Goal: Communication & Community: Answer question/provide support

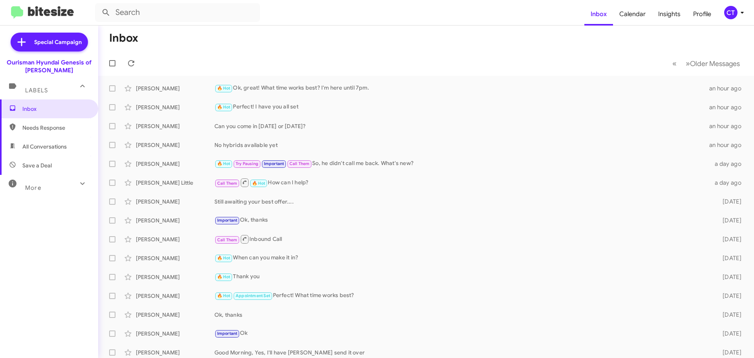
click at [742, 11] on icon at bounding box center [741, 12] width 9 height 9
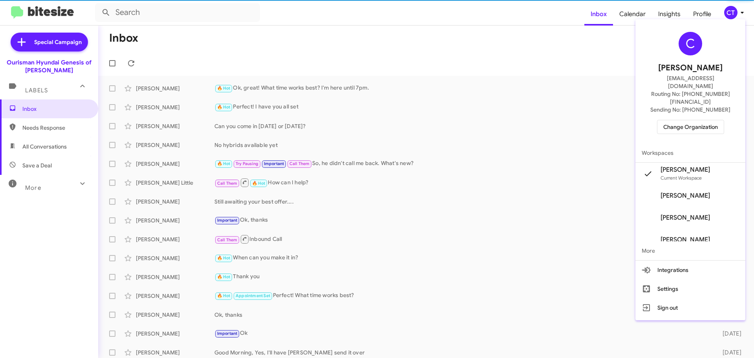
click at [680, 120] on span "Change Organization" at bounding box center [690, 126] width 55 height 13
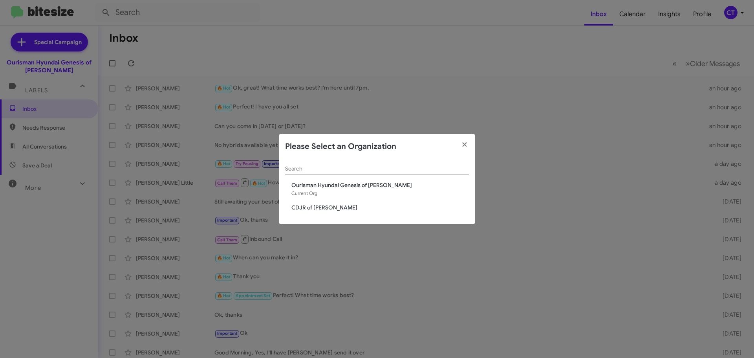
click at [308, 207] on span "CDJR of Bowie" at bounding box center [379, 207] width 177 height 8
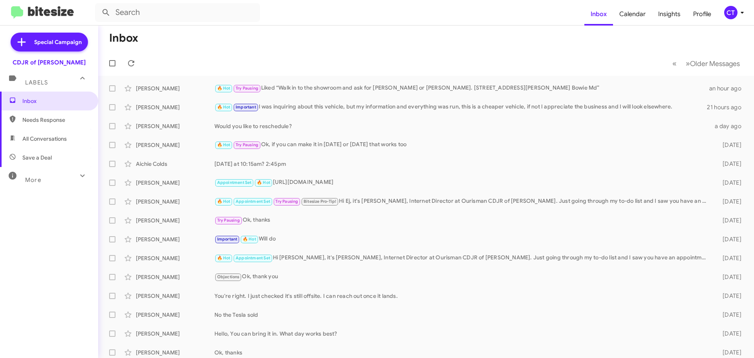
click at [739, 12] on icon at bounding box center [741, 12] width 9 height 9
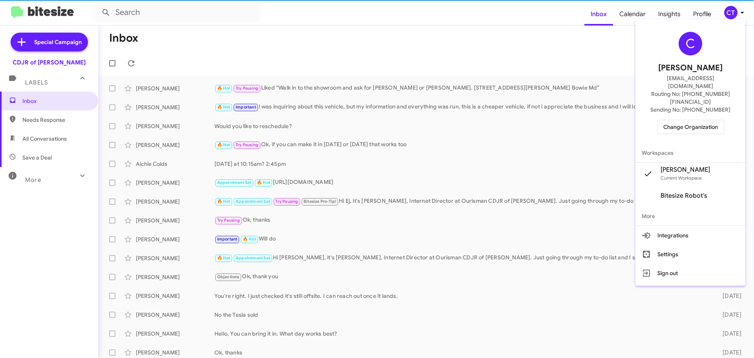
click at [699, 120] on span "Change Organization" at bounding box center [690, 126] width 55 height 13
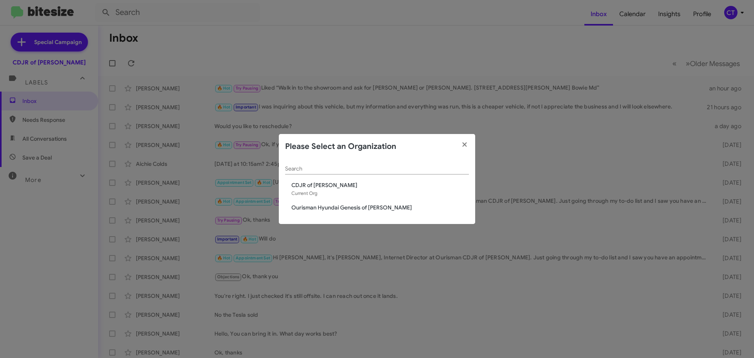
click at [341, 210] on span "Ourisman Hyundai Genesis of [PERSON_NAME]" at bounding box center [379, 207] width 177 height 8
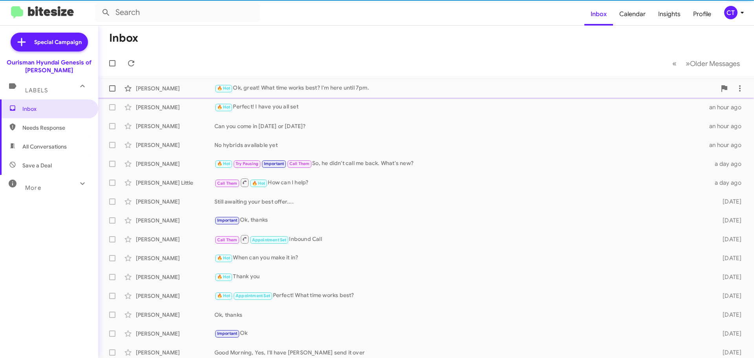
click at [276, 90] on div "🔥 Hot Ok, great! What time works best? I'm here until 7pm." at bounding box center [465, 88] width 502 height 9
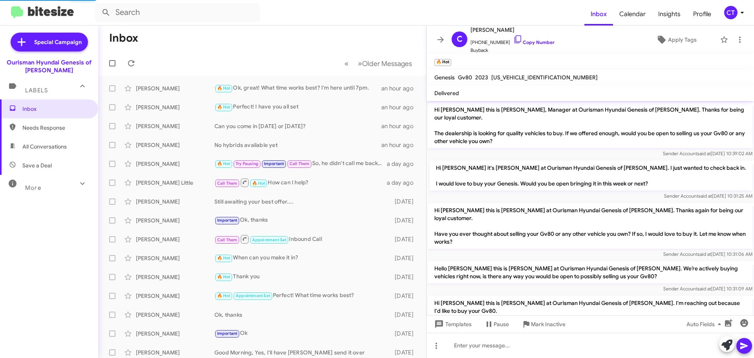
scroll to position [130, 0]
click at [311, 83] on div "Cordell Mearite 🔥 Hot Needs Response I can play it by ear. I'm thinking afterno…" at bounding box center [261, 88] width 315 height 16
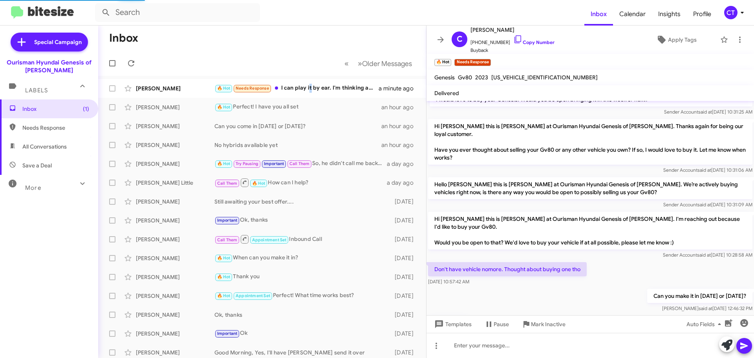
scroll to position [159, 0]
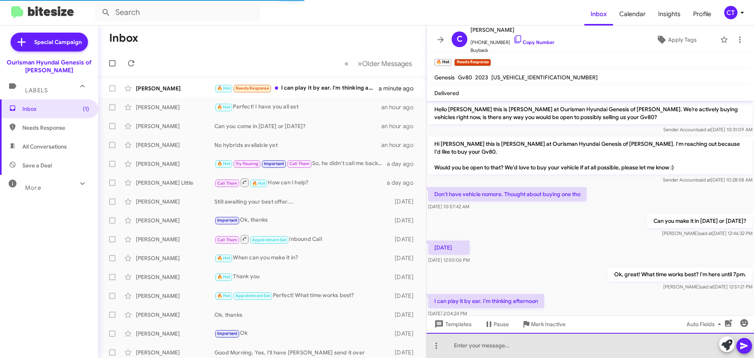
click at [469, 350] on div at bounding box center [589, 344] width 327 height 25
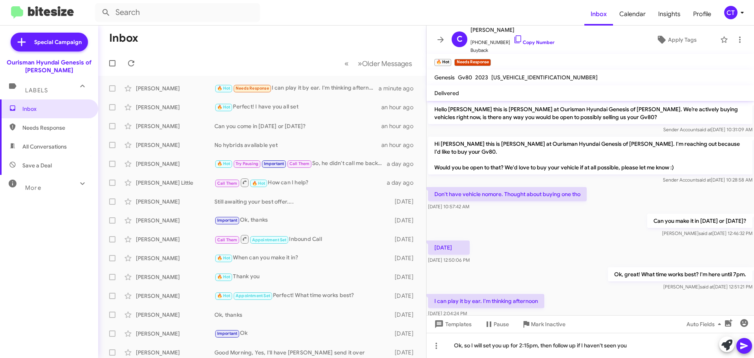
click at [739, 349] on icon at bounding box center [743, 345] width 9 height 9
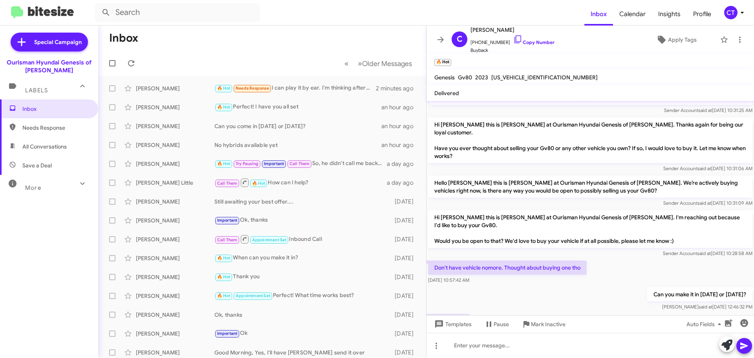
scroll to position [188, 0]
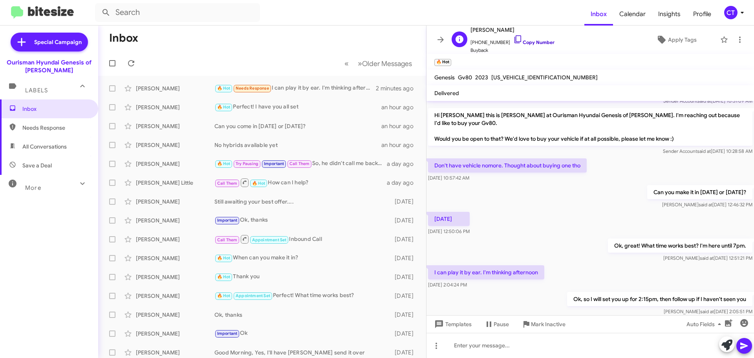
click at [513, 37] on icon at bounding box center [517, 39] width 9 height 9
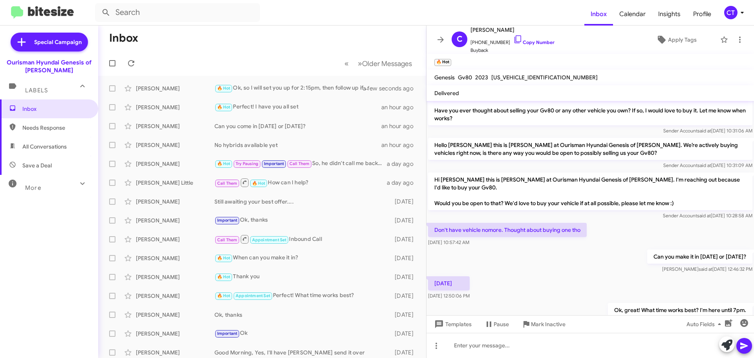
scroll to position [188, 0]
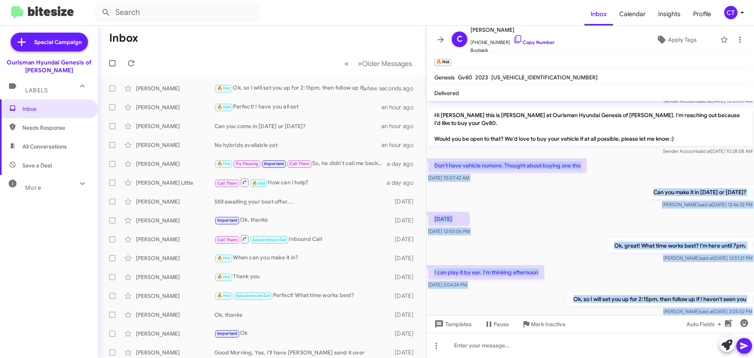
drag, startPoint x: 432, startPoint y: 140, endPoint x: 747, endPoint y: 300, distance: 353.2
click at [747, 300] on cdk-virtual-scroll-viewport "Hi [PERSON_NAME] this is [PERSON_NAME], Manager at Ourisman Hyundai Genesis of …" at bounding box center [589, 208] width 327 height 214
copy div "Don't have vehicle nomore. Thought about buying one tho Oct 14, 2025, 10:57:42 …"
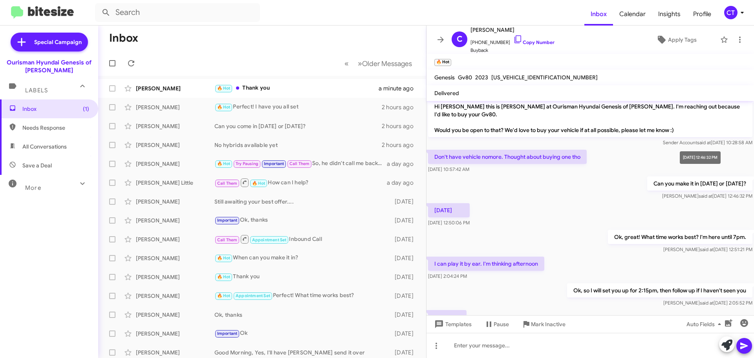
scroll to position [216, 0]
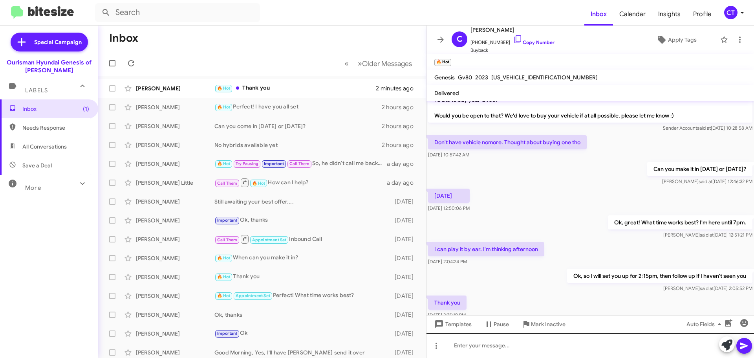
scroll to position [216, 0]
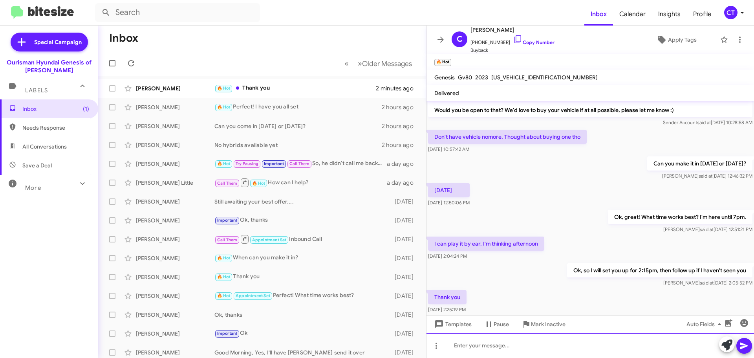
click at [490, 349] on div at bounding box center [589, 344] width 327 height 25
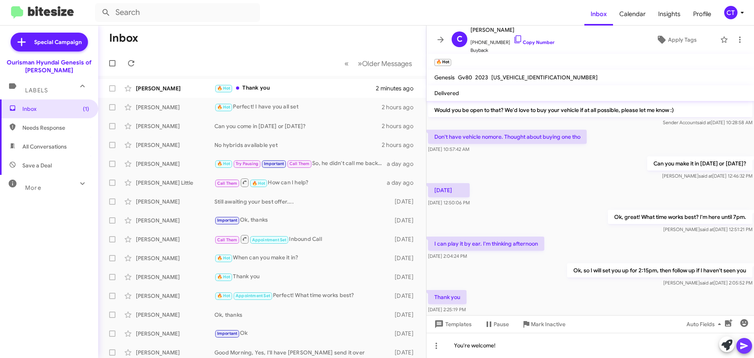
click at [743, 349] on icon at bounding box center [743, 345] width 9 height 9
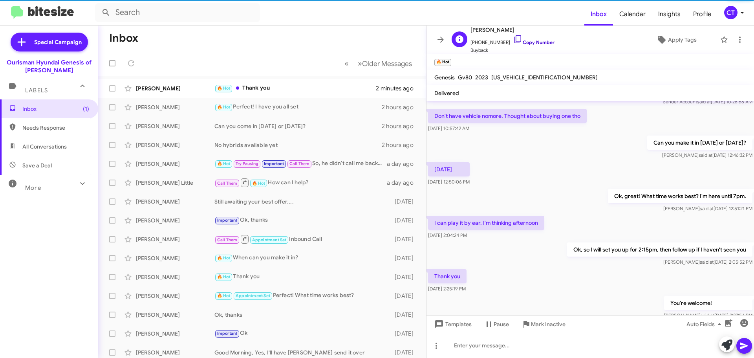
click at [513, 41] on icon at bounding box center [517, 39] width 9 height 9
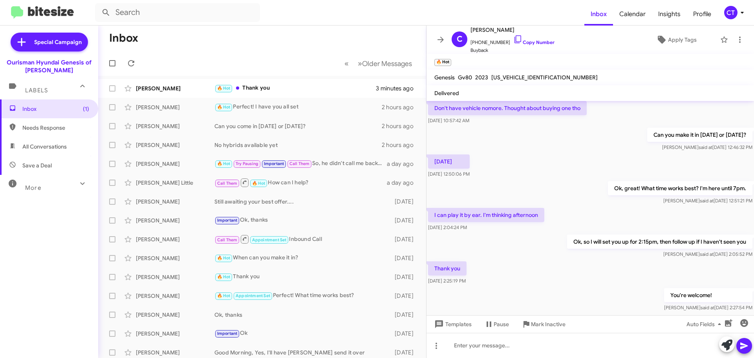
click at [743, 11] on icon at bounding box center [741, 12] width 9 height 9
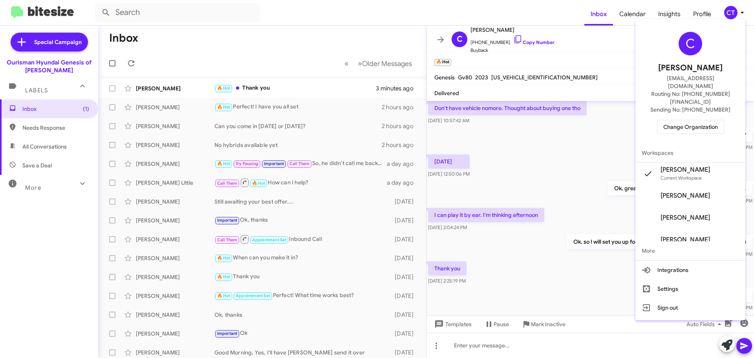
click at [713, 120] on span "Change Organization" at bounding box center [690, 126] width 55 height 13
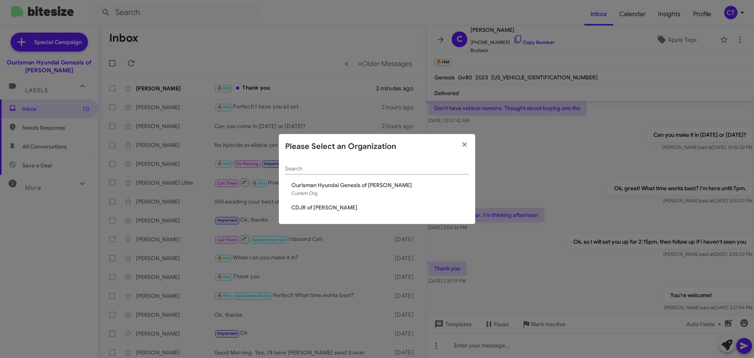
click at [328, 207] on span "CDJR of [PERSON_NAME]" at bounding box center [379, 207] width 177 height 8
